Goal: Task Accomplishment & Management: Complete application form

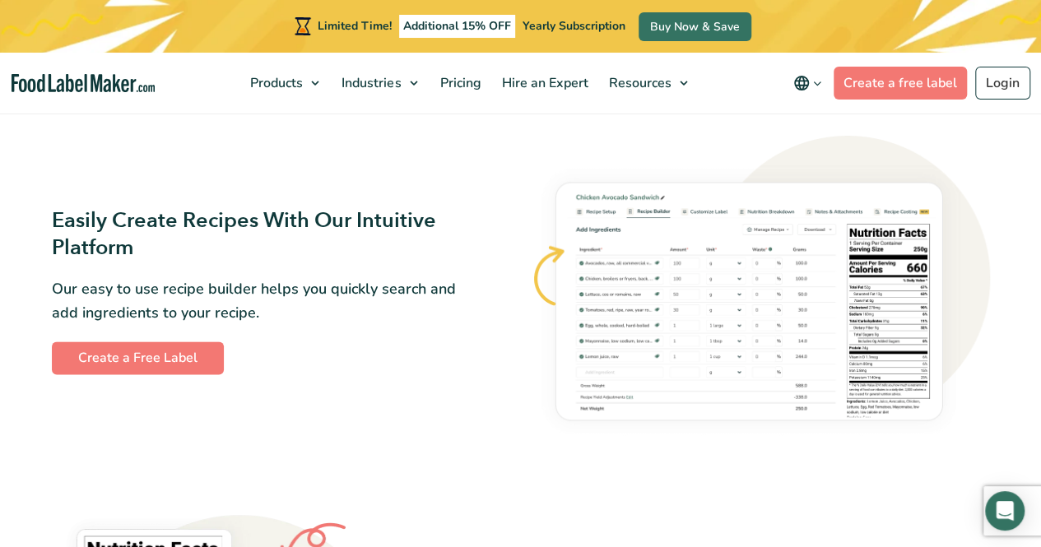
scroll to position [823, 0]
